Goal: Task Accomplishment & Management: Manage account settings

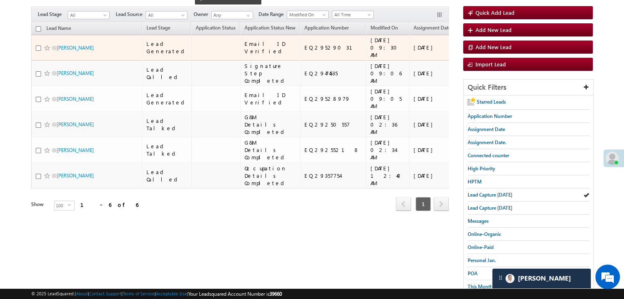
scroll to position [82, 0]
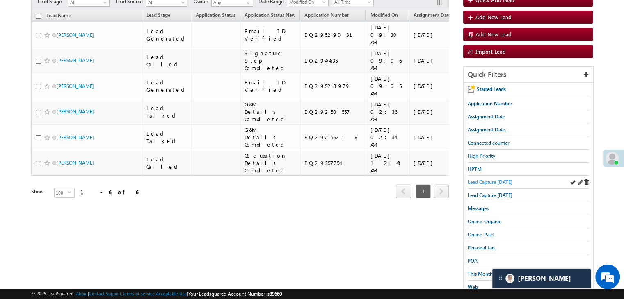
click at [479, 180] on span "Lead Capture today" at bounding box center [490, 182] width 45 height 6
click at [471, 192] on span "Lead Capture yesterday" at bounding box center [490, 195] width 45 height 6
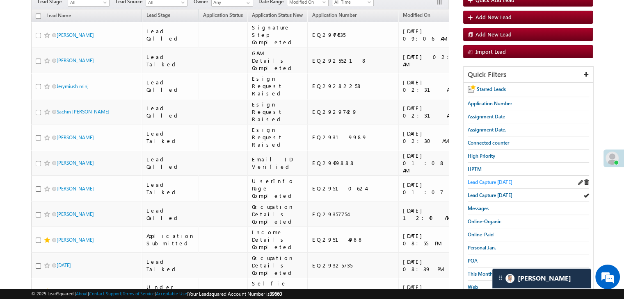
click at [493, 179] on span "Lead Capture [DATE]" at bounding box center [490, 182] width 45 height 6
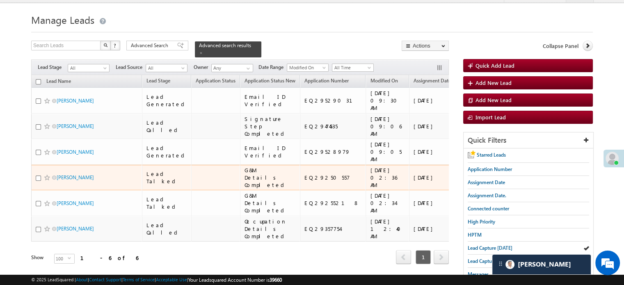
scroll to position [0, 0]
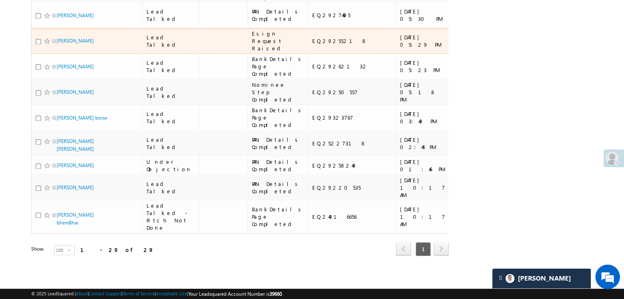
scroll to position [965, 0]
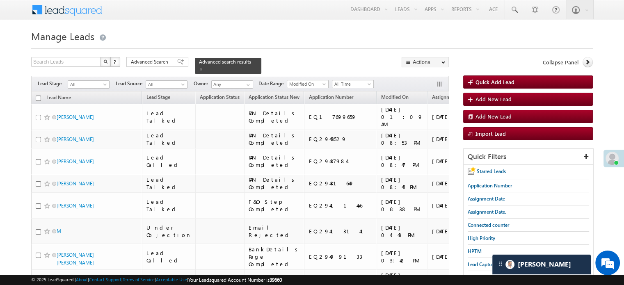
scroll to position [7100, 0]
click at [177, 61] on span at bounding box center [180, 62] width 7 height 6
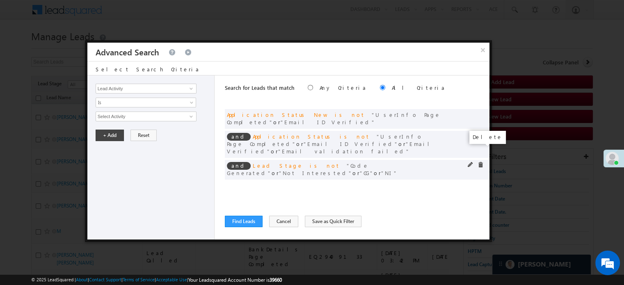
click at [481, 162] on span at bounding box center [480, 165] width 6 height 6
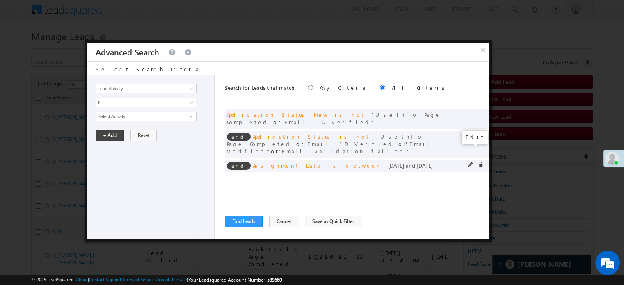
click at [469, 162] on span at bounding box center [471, 165] width 6 height 6
click at [136, 129] on input "09/23/25" at bounding box center [120, 130] width 48 height 11
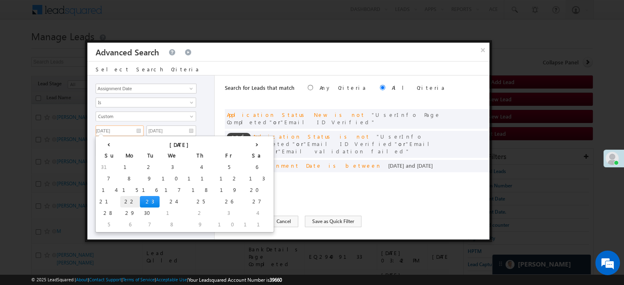
click at [120, 198] on td "22" at bounding box center [130, 201] width 20 height 11
type input "09/22/25"
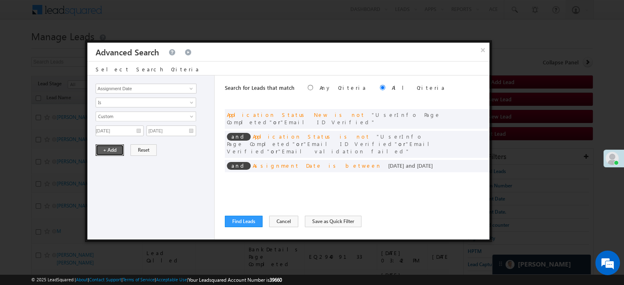
click at [106, 146] on button "+ Add" at bounding box center [110, 149] width 28 height 11
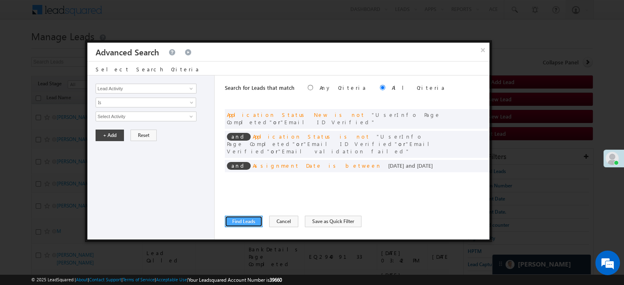
click at [233, 221] on button "Find Leads" at bounding box center [244, 221] width 38 height 11
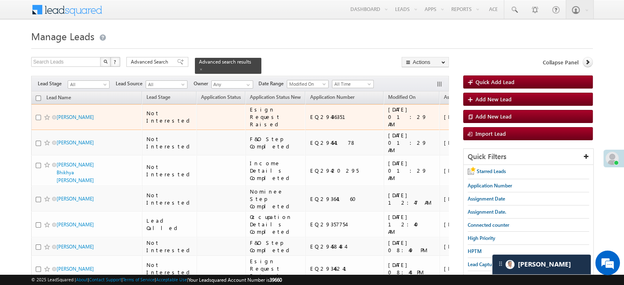
click at [38, 120] on input "checkbox" at bounding box center [38, 117] width 5 height 5
checkbox input "true"
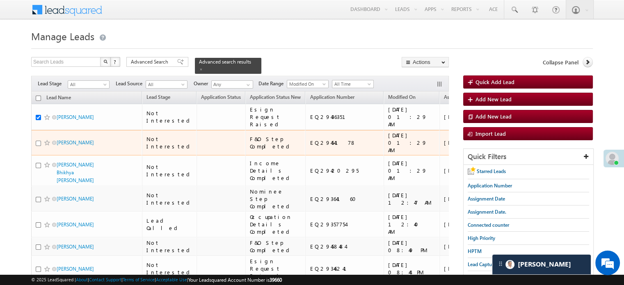
click at [38, 146] on input "checkbox" at bounding box center [38, 143] width 5 height 5
checkbox input "true"
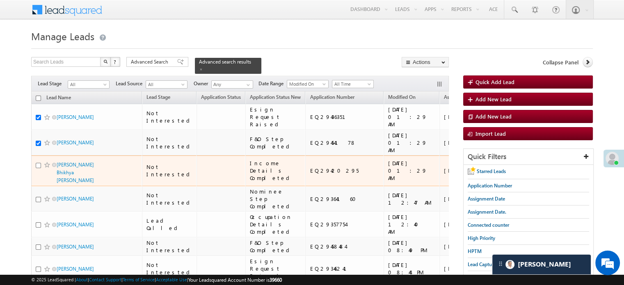
click at [39, 168] on input "checkbox" at bounding box center [38, 165] width 5 height 5
checkbox input "true"
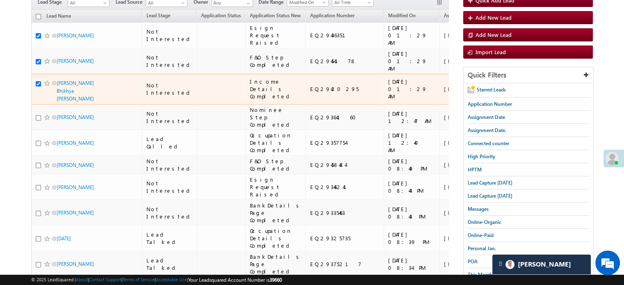
scroll to position [82, 0]
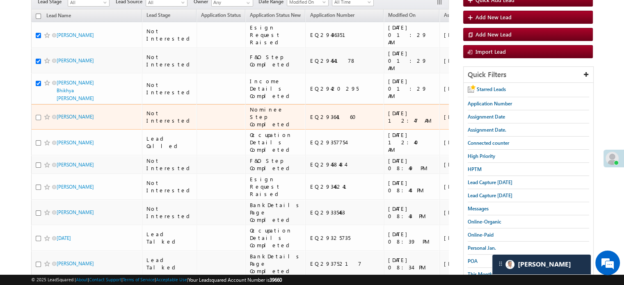
click at [40, 120] on input "checkbox" at bounding box center [38, 117] width 5 height 5
checkbox input "true"
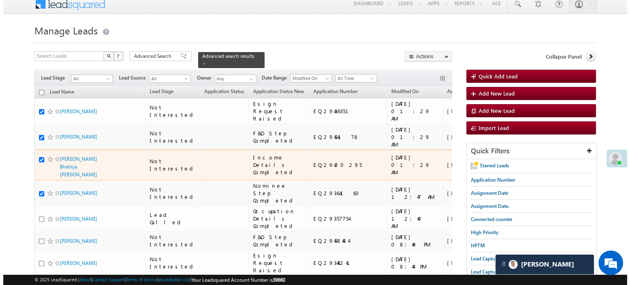
scroll to position [0, 0]
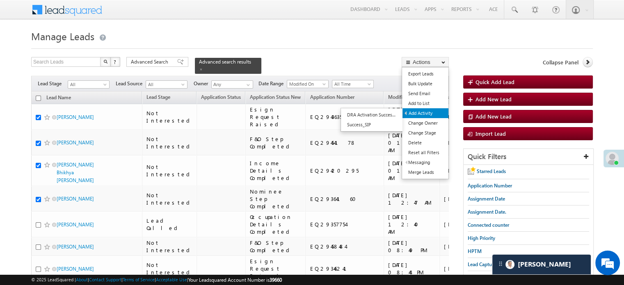
click at [431, 115] on link "Add Activity" at bounding box center [425, 113] width 46 height 10
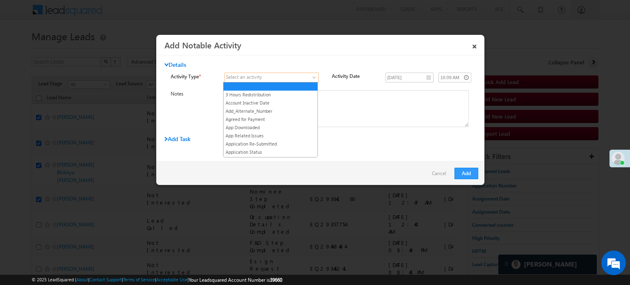
click at [302, 78] on span at bounding box center [267, 77] width 84 height 7
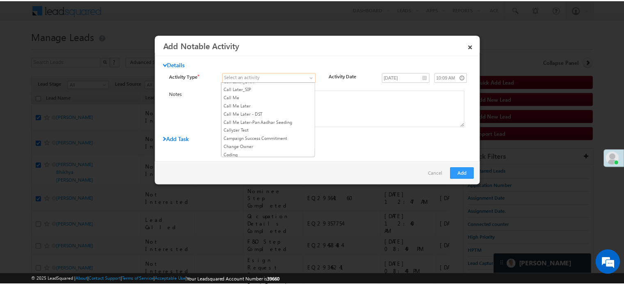
scroll to position [123, 0]
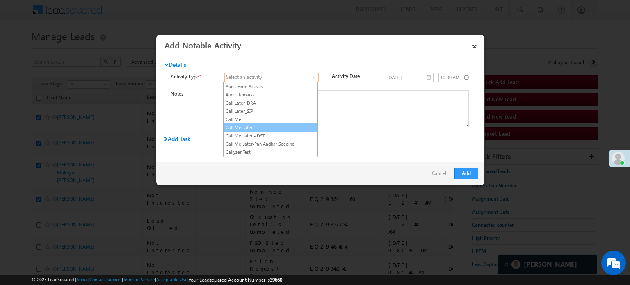
click at [266, 124] on link "Call Me Later" at bounding box center [271, 127] width 94 height 7
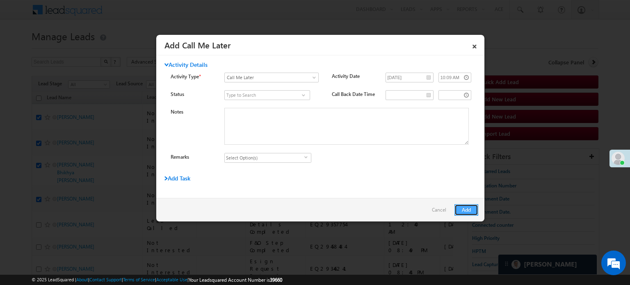
click at [459, 208] on button "Add" at bounding box center [466, 209] width 24 height 11
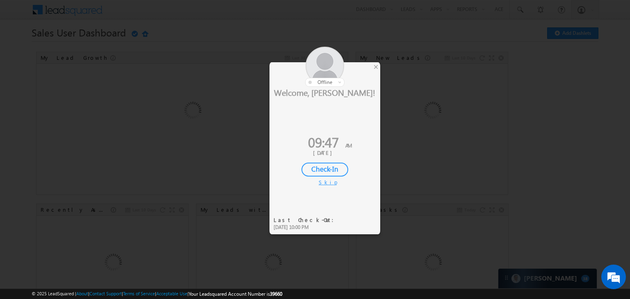
click at [341, 169] on div "Check-In" at bounding box center [324, 170] width 47 height 14
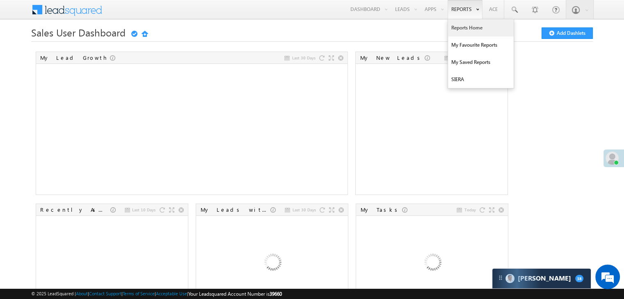
click at [463, 23] on link "Reports Home" at bounding box center [481, 27] width 66 height 17
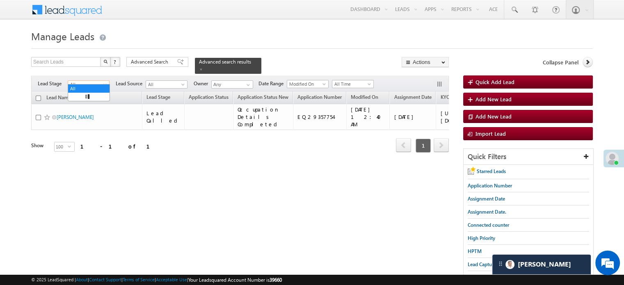
click at [87, 81] on span "All" at bounding box center [87, 84] width 39 height 7
click at [92, 72] on link "Under Objection" at bounding box center [88, 67] width 41 height 7
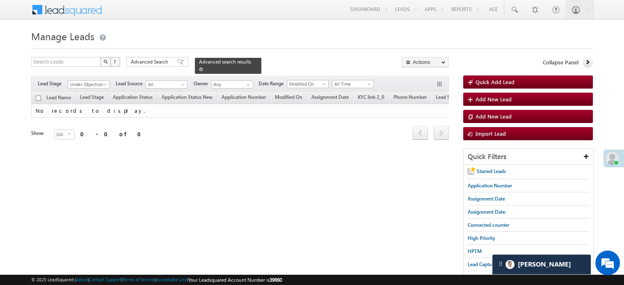
click at [241, 61] on div "Advanced search results" at bounding box center [228, 66] width 66 height 16
click at [203, 67] on span at bounding box center [201, 69] width 4 height 4
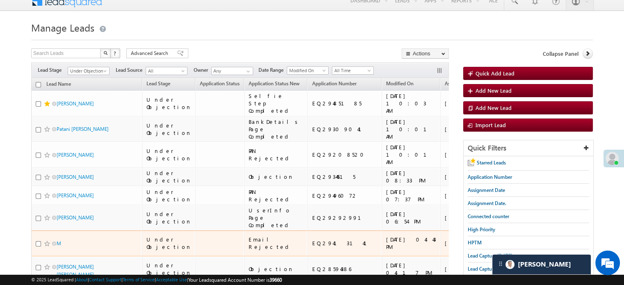
scroll to position [0, 0]
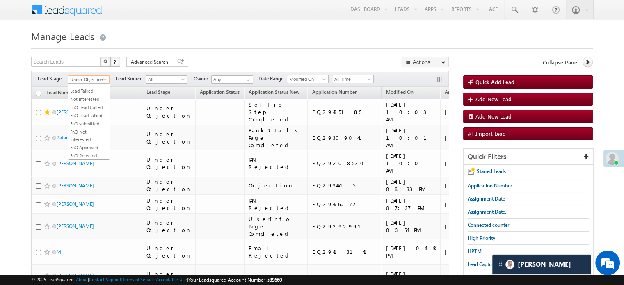
click at [92, 80] on span "Under Objection" at bounding box center [87, 79] width 39 height 7
click at [92, 86] on link "All" at bounding box center [88, 88] width 41 height 7
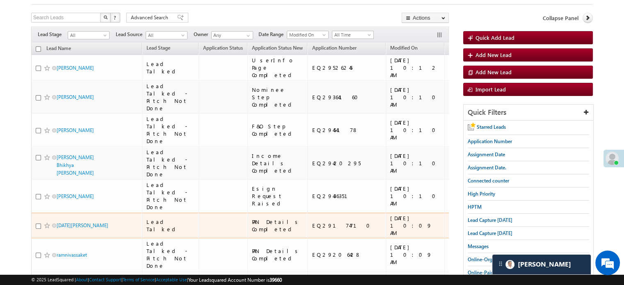
scroll to position [41, 0]
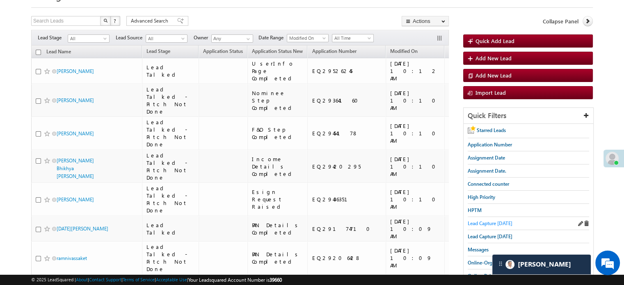
click at [481, 221] on span "Lead Capture [DATE]" at bounding box center [490, 223] width 45 height 6
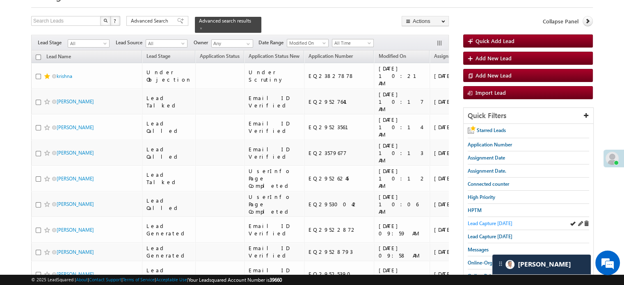
click at [477, 220] on span "Lead Capture [DATE]" at bounding box center [490, 223] width 45 height 6
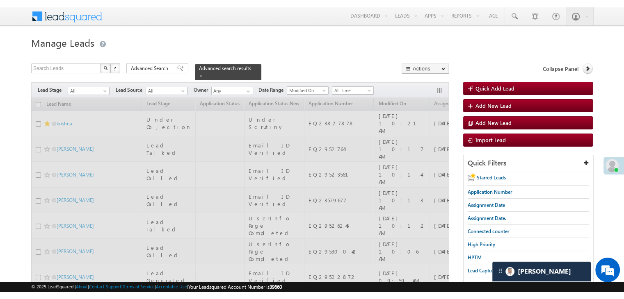
scroll to position [0, 0]
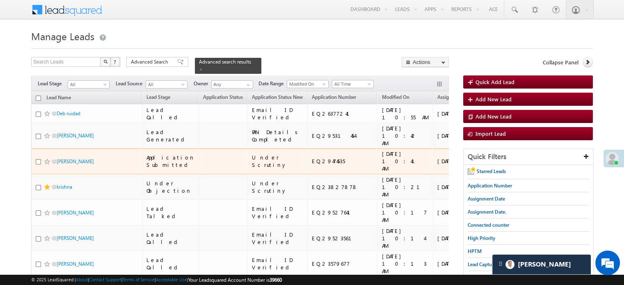
click at [48, 165] on span at bounding box center [47, 161] width 7 height 7
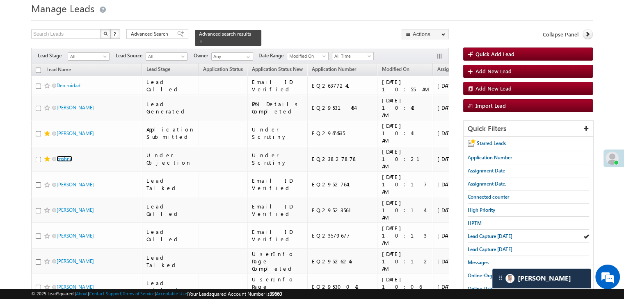
scroll to position [123, 0]
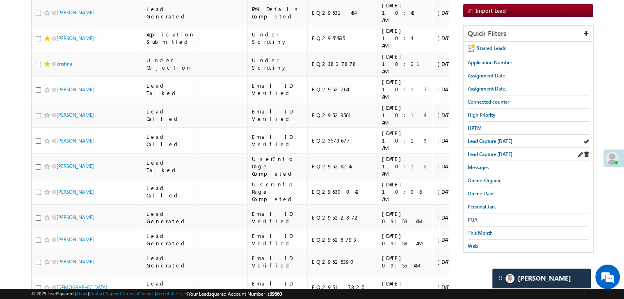
click at [490, 148] on div "Lead Capture [DATE]" at bounding box center [528, 154] width 121 height 13
click at [488, 153] on span "Lead Capture [DATE]" at bounding box center [490, 154] width 45 height 6
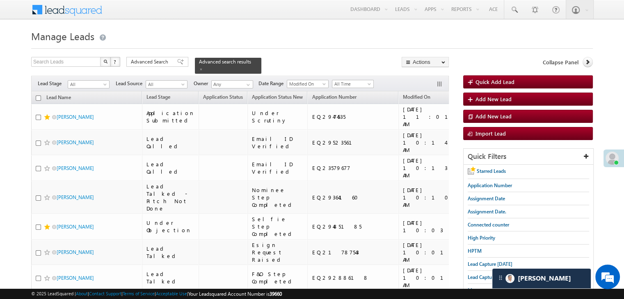
scroll to position [0, 0]
click at [486, 263] on span "Lead Capture [DATE]" at bounding box center [490, 264] width 45 height 6
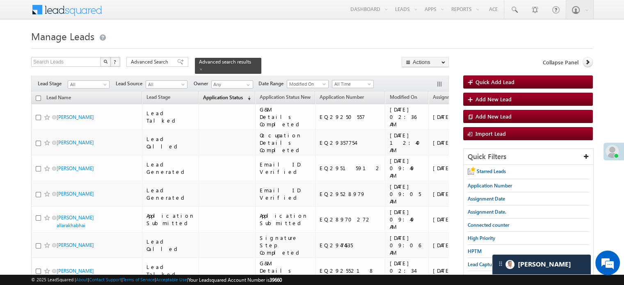
click at [244, 96] on span "(sorted descending)" at bounding box center [247, 98] width 7 height 7
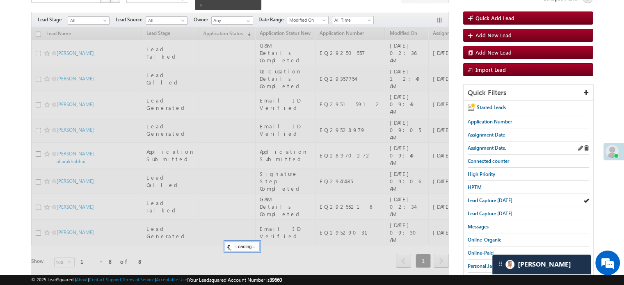
scroll to position [82, 0]
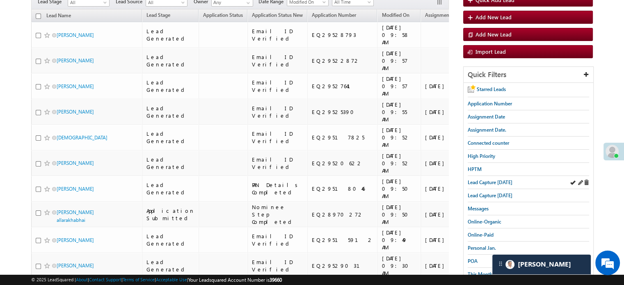
click at [505, 186] on div "Lead Capture [DATE]" at bounding box center [528, 182] width 121 height 13
click at [497, 182] on span "Lead Capture [DATE]" at bounding box center [490, 182] width 45 height 6
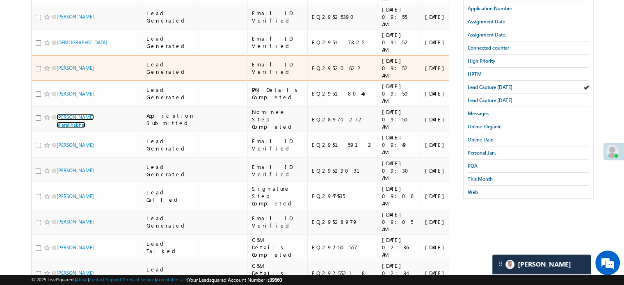
scroll to position [164, 0]
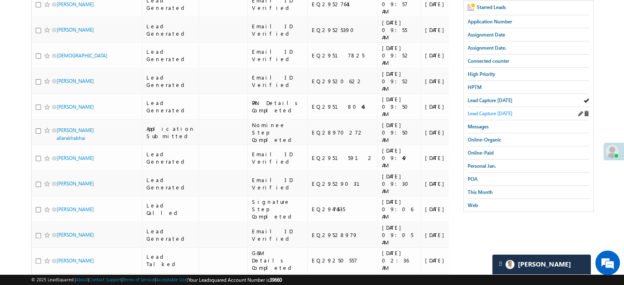
click at [496, 111] on span "Lead Capture yesterday" at bounding box center [490, 113] width 45 height 6
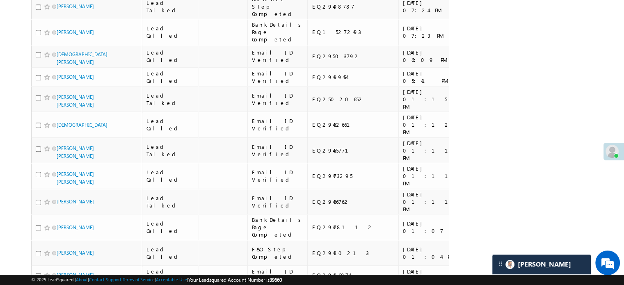
scroll to position [861, 0]
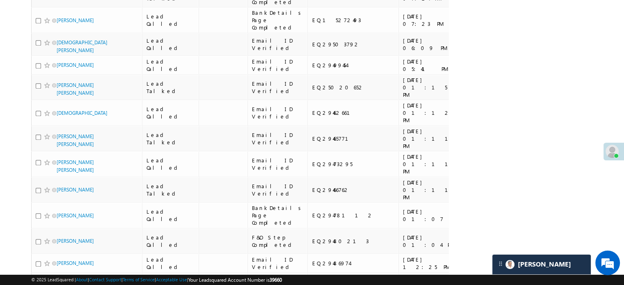
copy div "EQ29205422"
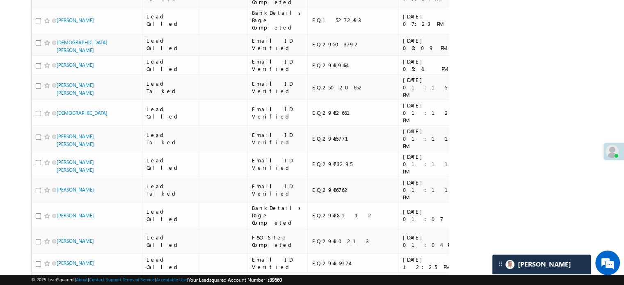
copy div "EQ29485185"
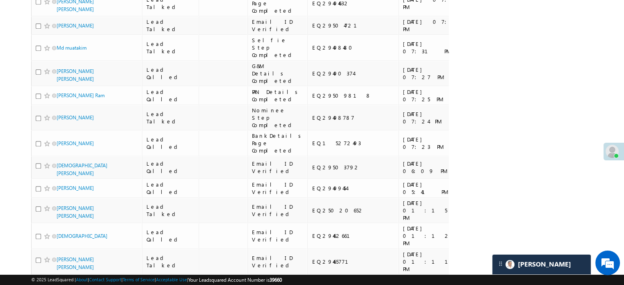
scroll to position [738, 0]
copy div "EQ29514988"
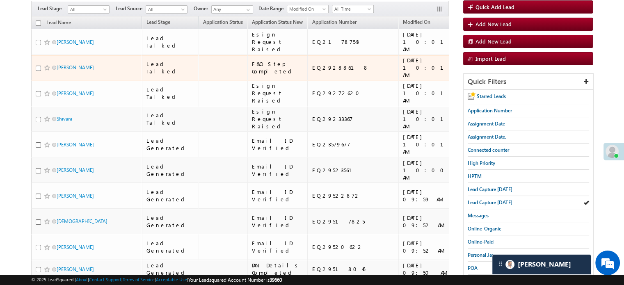
scroll to position [82, 0]
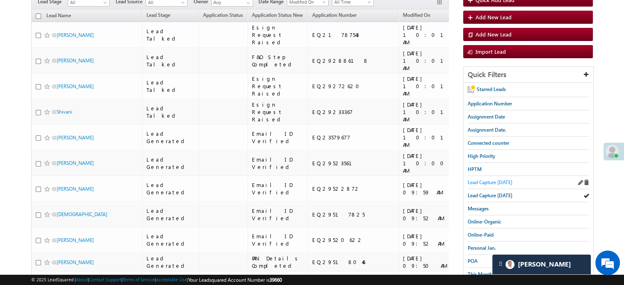
click at [493, 179] on span "Lead Capture [DATE]" at bounding box center [490, 182] width 45 height 6
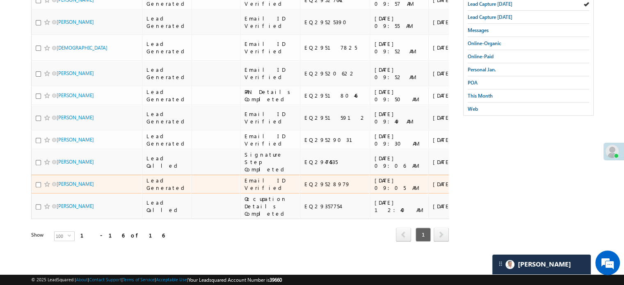
scroll to position [566, 0]
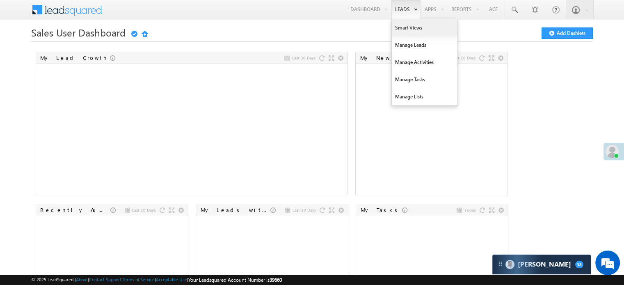
click at [399, 30] on link "Smart Views" at bounding box center [425, 27] width 66 height 17
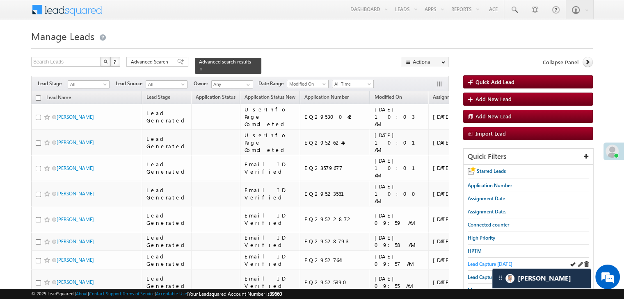
click at [473, 262] on span "Lead Capture [DATE]" at bounding box center [490, 264] width 45 height 6
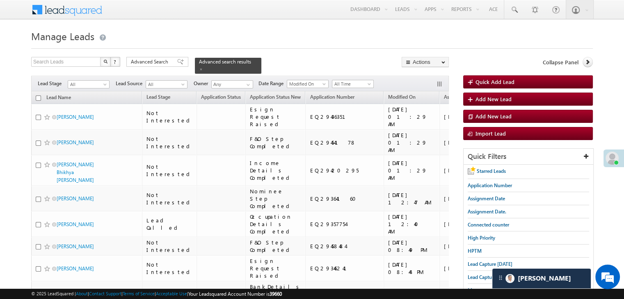
scroll to position [7100, 0]
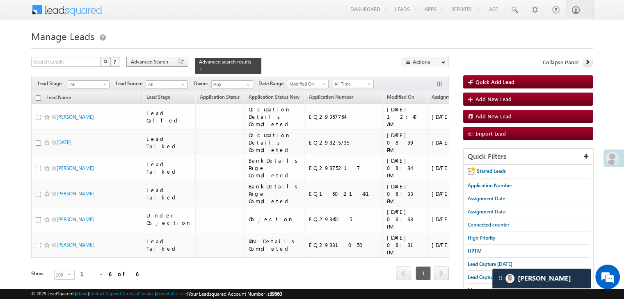
click at [163, 62] on span "Advanced Search" at bounding box center [151, 61] width 40 height 7
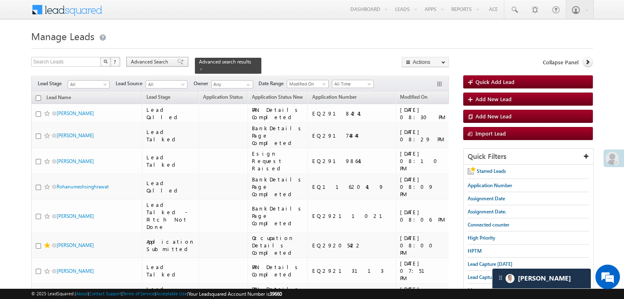
click at [177, 60] on span at bounding box center [180, 62] width 7 height 6
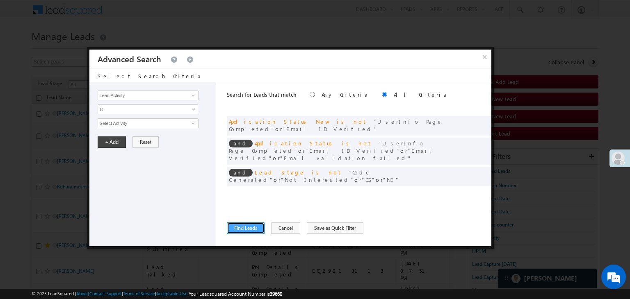
click at [251, 224] on button "Find Leads" at bounding box center [246, 228] width 38 height 11
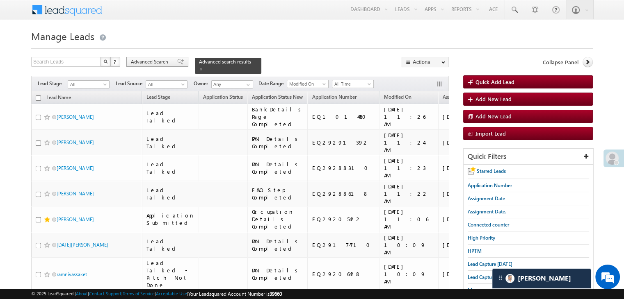
click at [177, 59] on span at bounding box center [180, 62] width 7 height 6
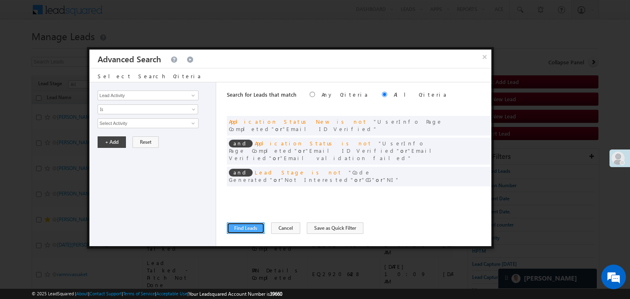
click at [253, 231] on button "Find Leads" at bounding box center [246, 228] width 38 height 11
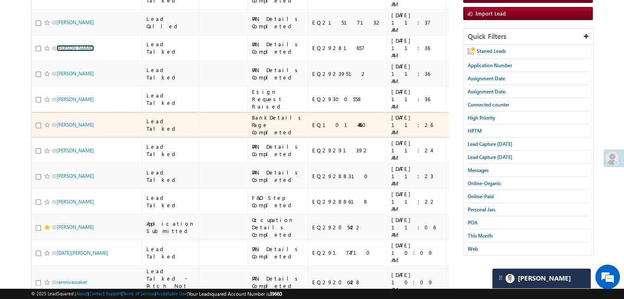
scroll to position [123, 0]
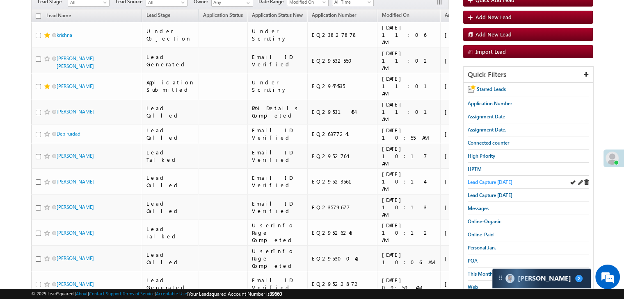
click at [506, 179] on span "Lead Capture [DATE]" at bounding box center [490, 182] width 45 height 6
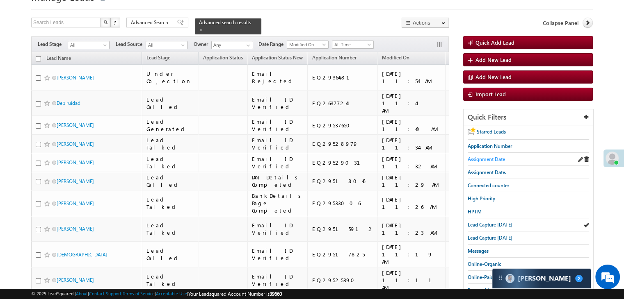
scroll to position [41, 0]
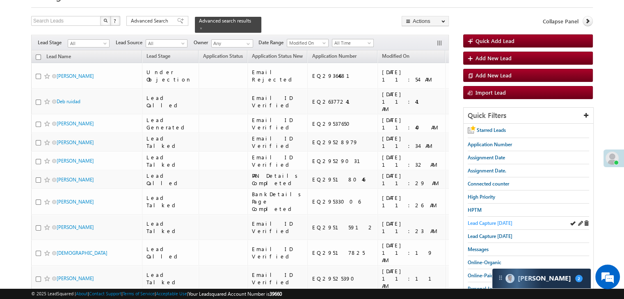
click at [488, 222] on span "Lead Capture [DATE]" at bounding box center [490, 223] width 45 height 6
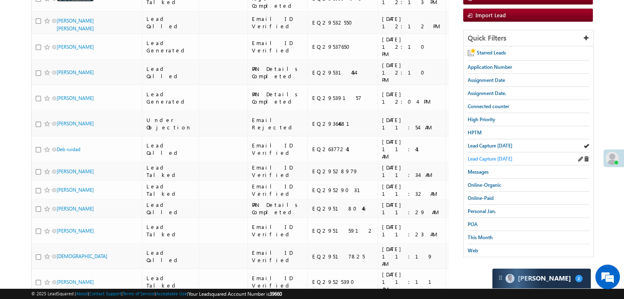
scroll to position [123, 0]
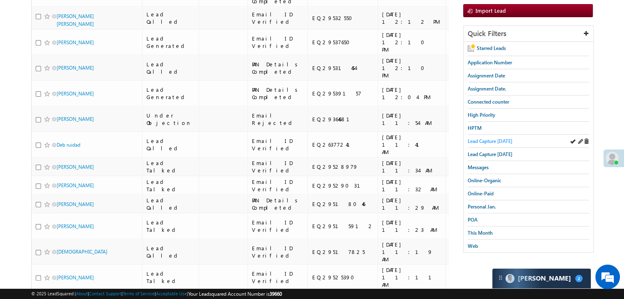
click at [486, 139] on span "Lead Capture [DATE]" at bounding box center [490, 141] width 45 height 6
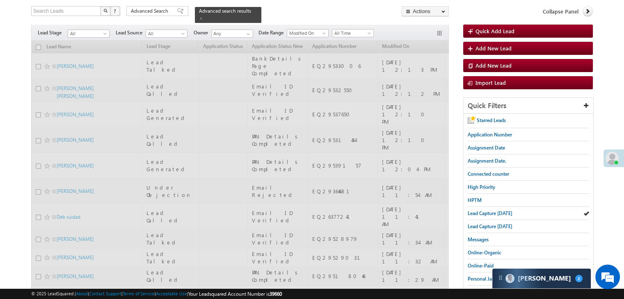
scroll to position [0, 0]
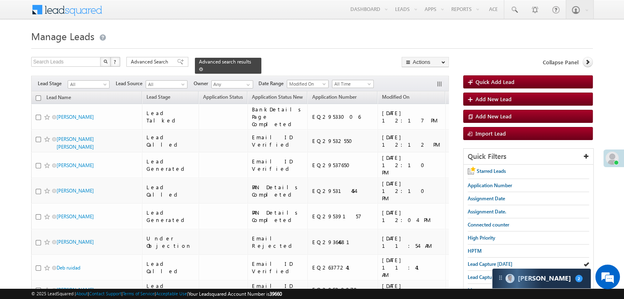
click at [203, 67] on span at bounding box center [201, 69] width 4 height 4
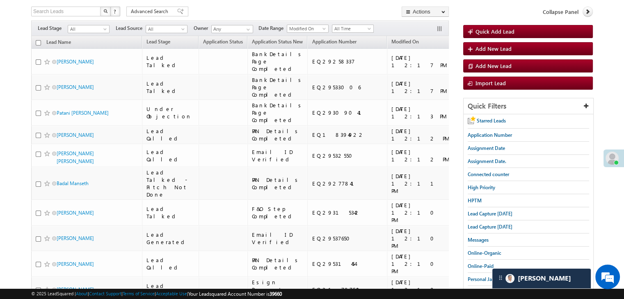
scroll to position [41, 0]
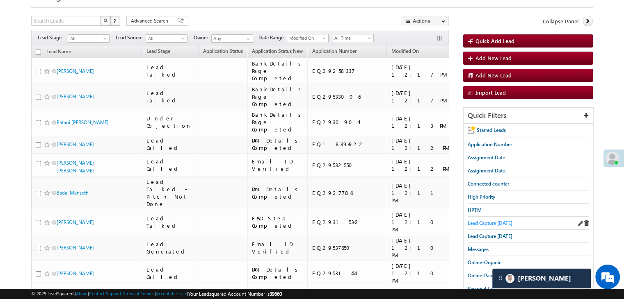
click at [481, 220] on span "Lead Capture [DATE]" at bounding box center [490, 223] width 45 height 6
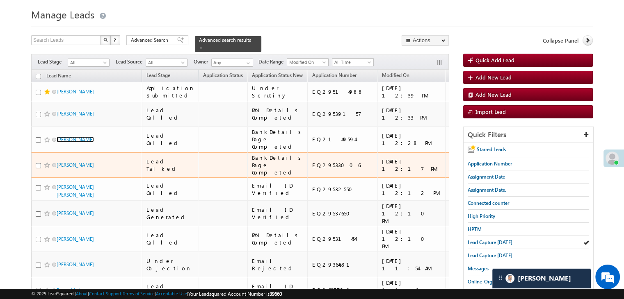
scroll to position [82, 0]
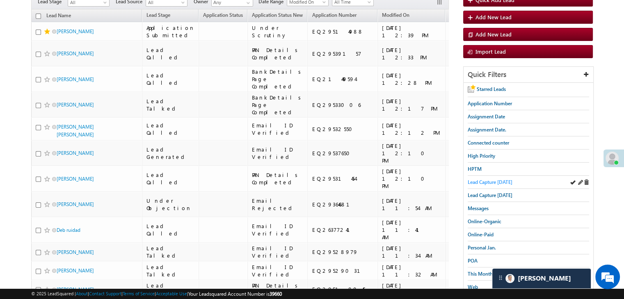
click at [500, 180] on span "Lead Capture [DATE]" at bounding box center [490, 182] width 45 height 6
click at [481, 180] on span "Lead Capture [DATE]" at bounding box center [490, 182] width 45 height 6
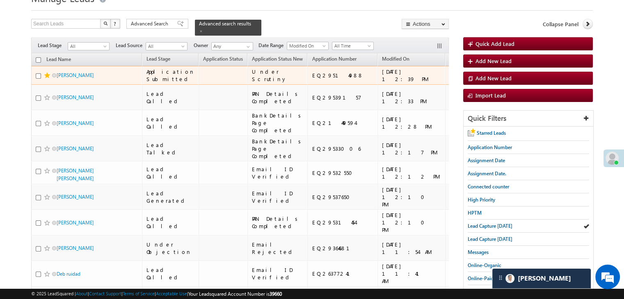
scroll to position [41, 0]
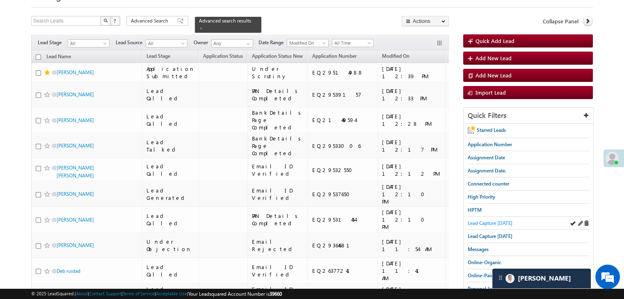
click at [472, 220] on span "Lead Capture [DATE]" at bounding box center [490, 223] width 45 height 6
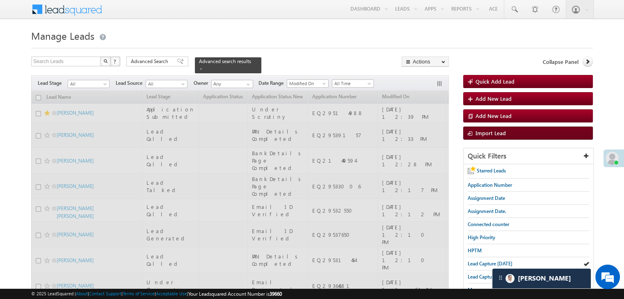
scroll to position [0, 0]
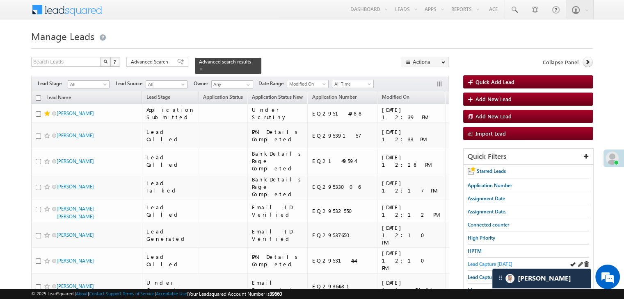
click at [473, 264] on span "Lead Capture [DATE]" at bounding box center [490, 264] width 45 height 6
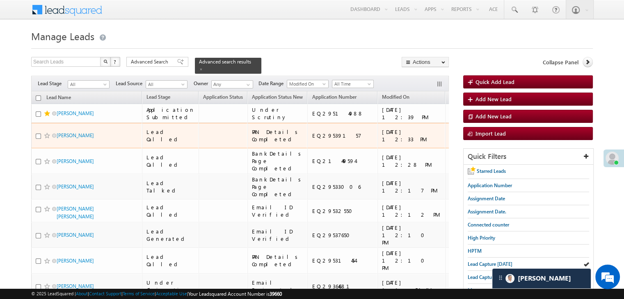
click at [48, 139] on span at bounding box center [47, 135] width 7 height 7
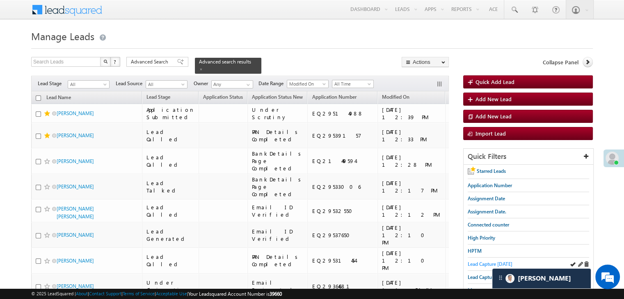
click at [477, 263] on span "Lead Capture [DATE]" at bounding box center [490, 264] width 45 height 6
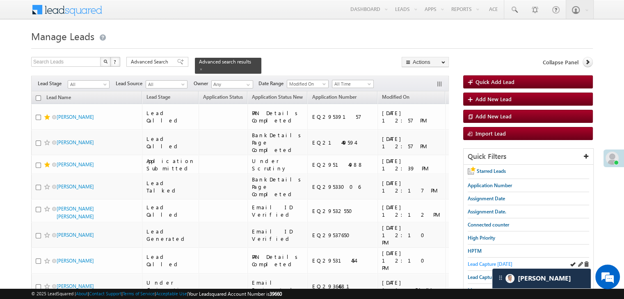
click at [470, 261] on span "Lead Capture [DATE]" at bounding box center [490, 264] width 45 height 6
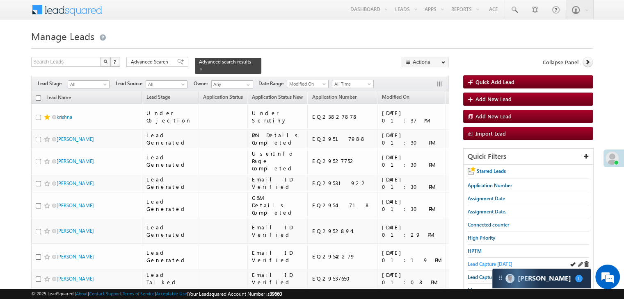
click at [487, 262] on span "Lead Capture [DATE]" at bounding box center [490, 264] width 45 height 6
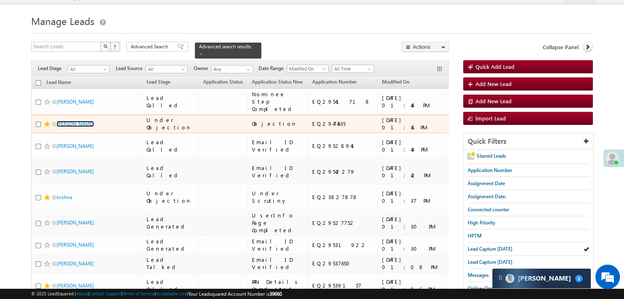
scroll to position [41, 0]
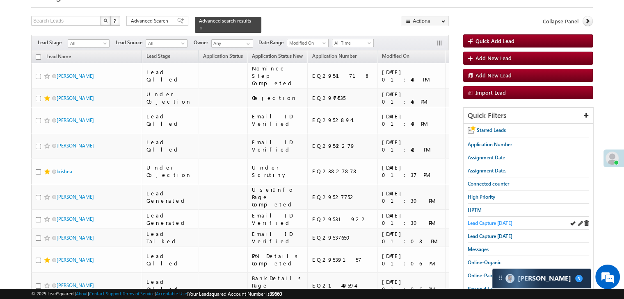
click at [488, 220] on span "Lead Capture [DATE]" at bounding box center [490, 223] width 45 height 6
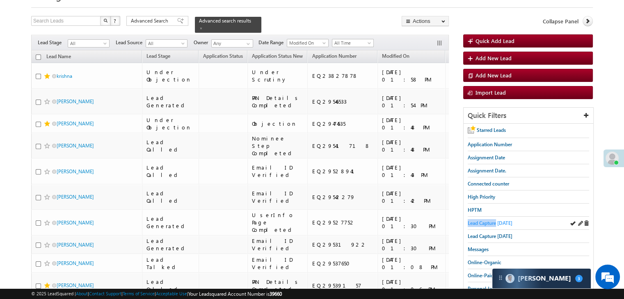
click at [497, 219] on link "Lead Capture [DATE]" at bounding box center [490, 223] width 45 height 8
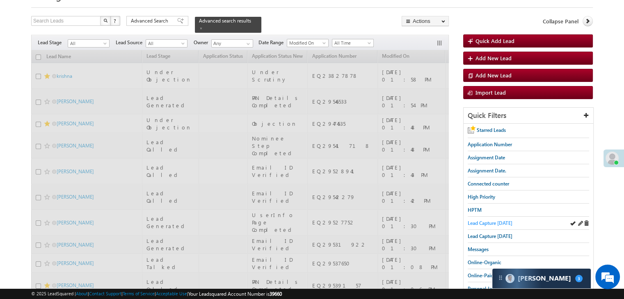
click at [497, 221] on span "Lead Capture [DATE]" at bounding box center [490, 223] width 45 height 6
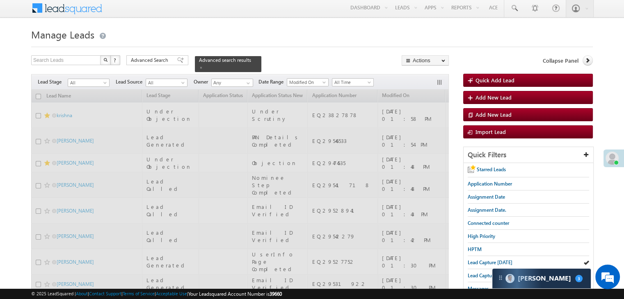
scroll to position [0, 0]
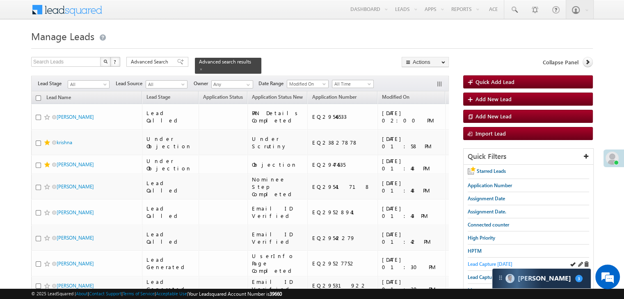
click at [490, 262] on span "Lead Capture [DATE]" at bounding box center [490, 264] width 45 height 6
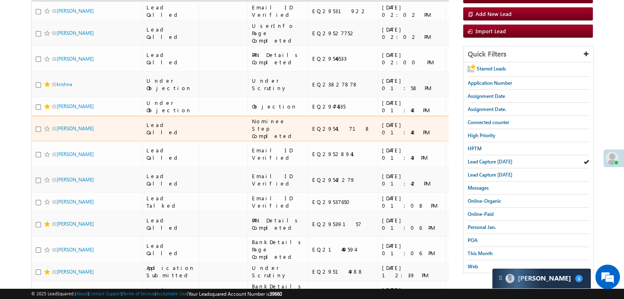
scroll to position [41, 0]
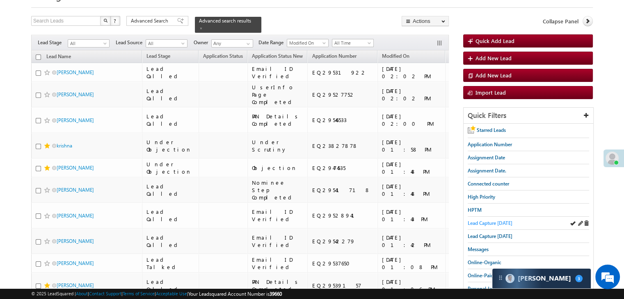
click at [506, 222] on span "Lead Capture [DATE]" at bounding box center [490, 223] width 45 height 6
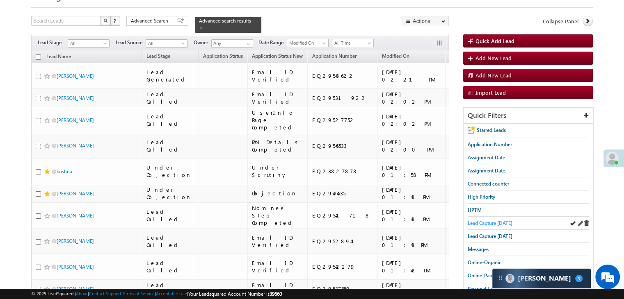
click at [481, 220] on span "Lead Capture [DATE]" at bounding box center [490, 223] width 45 height 6
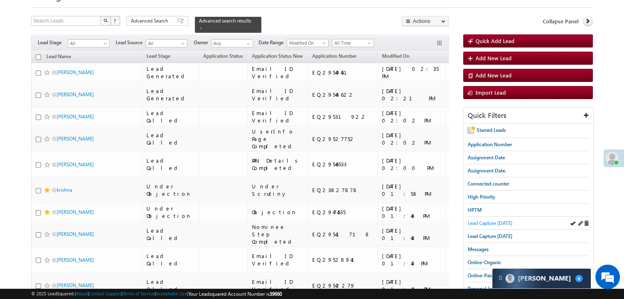
click at [479, 222] on span "Lead Capture [DATE]" at bounding box center [490, 223] width 45 height 6
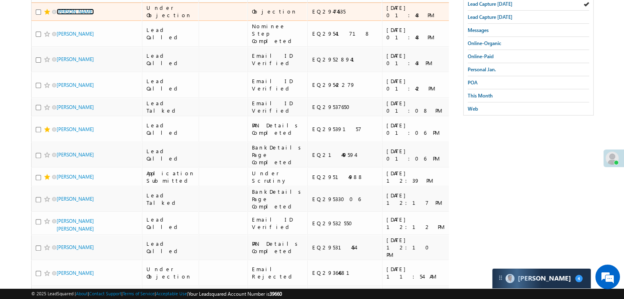
scroll to position [123, 0]
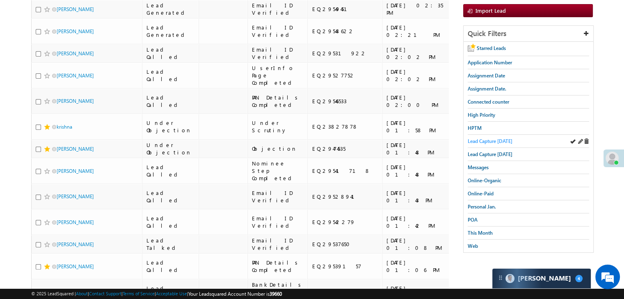
click at [489, 139] on span "Lead Capture [DATE]" at bounding box center [490, 141] width 45 height 6
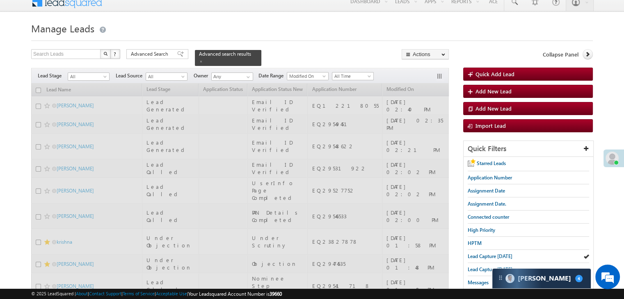
scroll to position [0, 0]
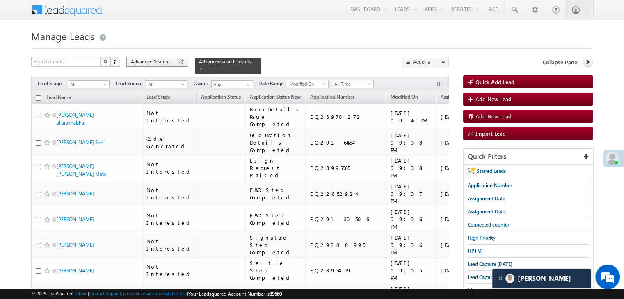
click at [146, 60] on span "Advanced Search" at bounding box center [151, 61] width 40 height 7
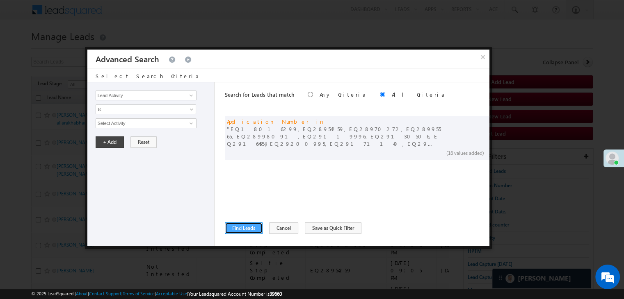
click at [249, 230] on button "Find Leads" at bounding box center [244, 228] width 38 height 11
